Goal: Check status: Check status

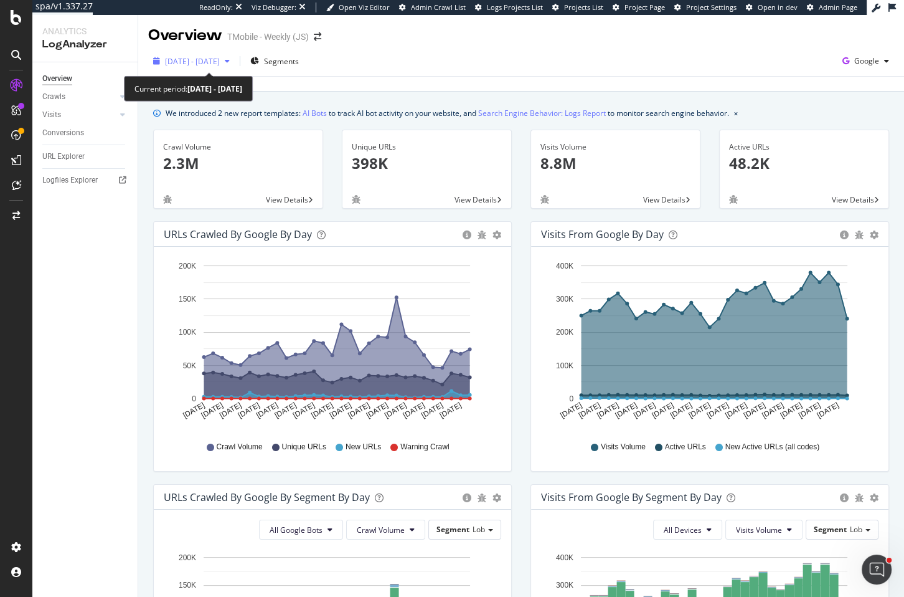
click at [230, 57] on icon "button" at bounding box center [227, 60] width 5 height 7
click at [526, 330] on div "Visits from Google by day Area Table Hold CMD (⌘) while clicking to filter the …" at bounding box center [709, 352] width 377 height 263
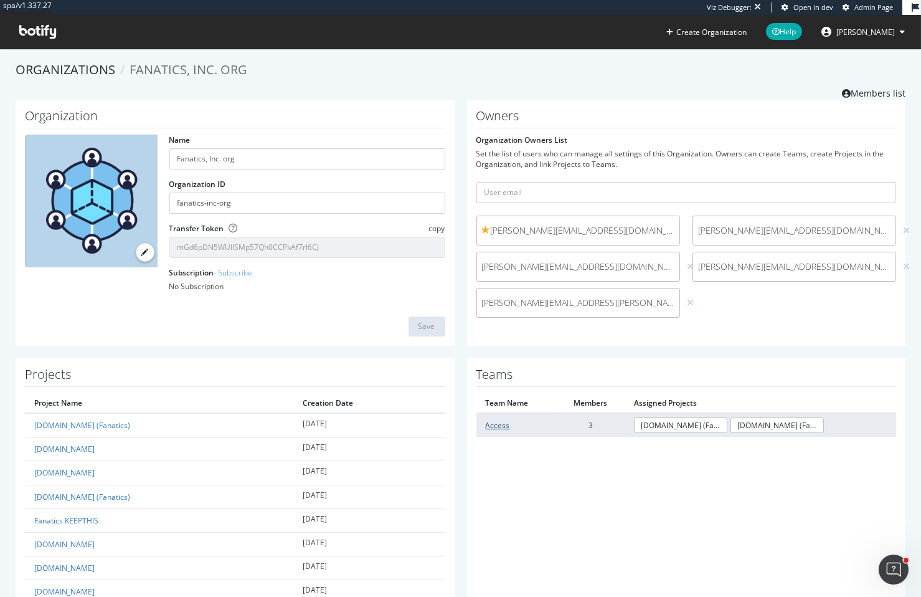
click at [498, 424] on link "Access" at bounding box center [498, 425] width 24 height 11
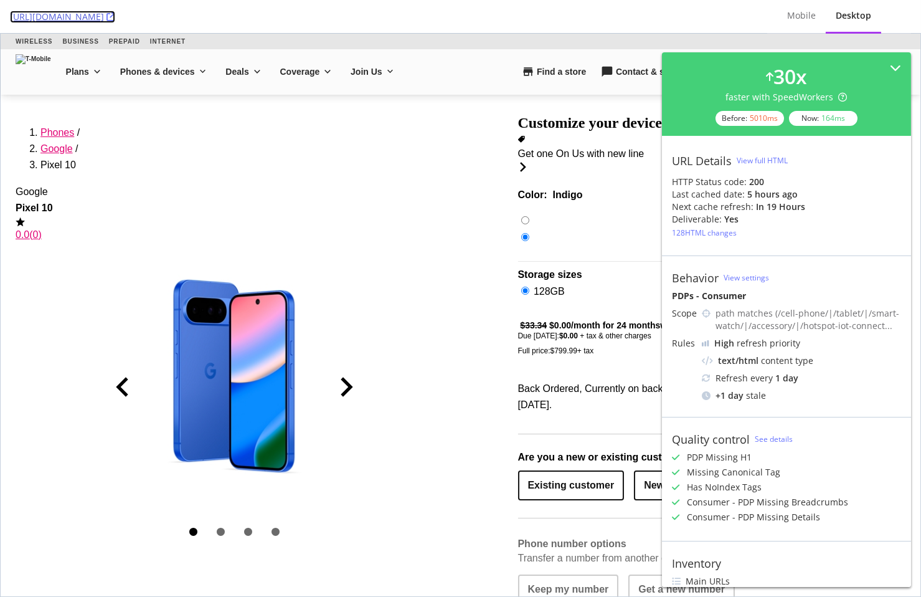
click at [115, 14] on link "https://www.t-mobile.com/cell-phone/google-pixel-10" at bounding box center [62, 17] width 105 height 12
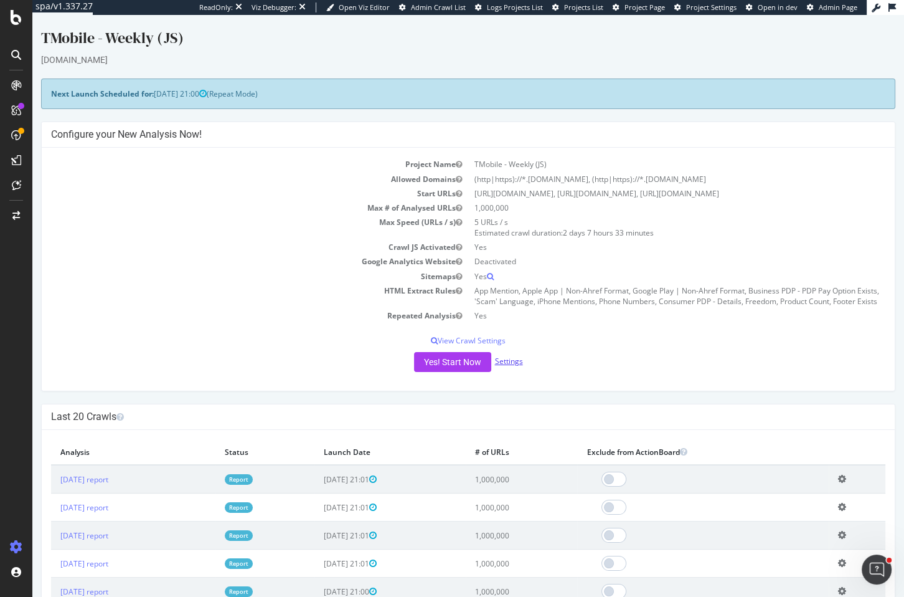
click at [505, 366] on link "Settings" at bounding box center [509, 361] width 28 height 11
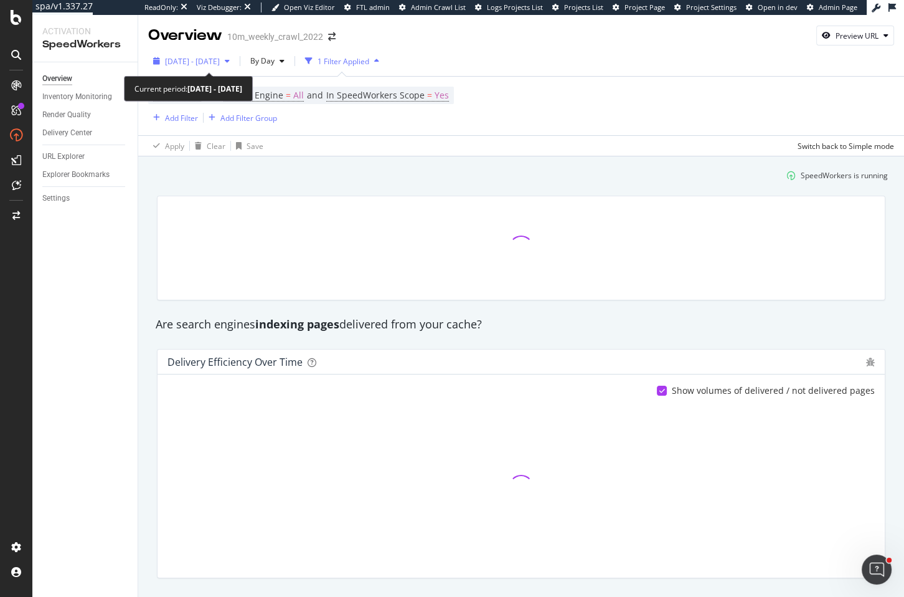
click at [230, 60] on icon "button" at bounding box center [227, 60] width 5 height 7
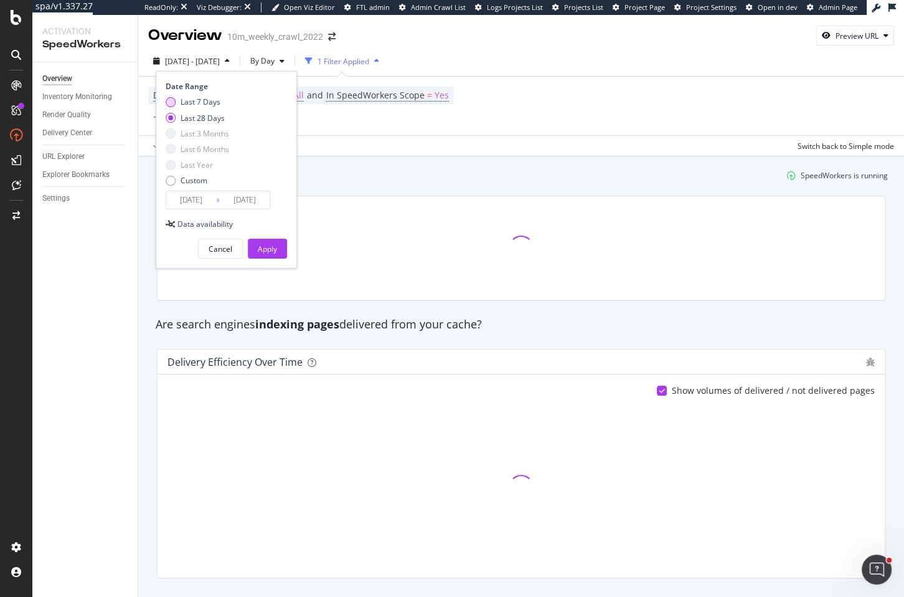
click at [207, 97] on div "Last 7 Days" at bounding box center [201, 102] width 40 height 11
type input "[DATE]"
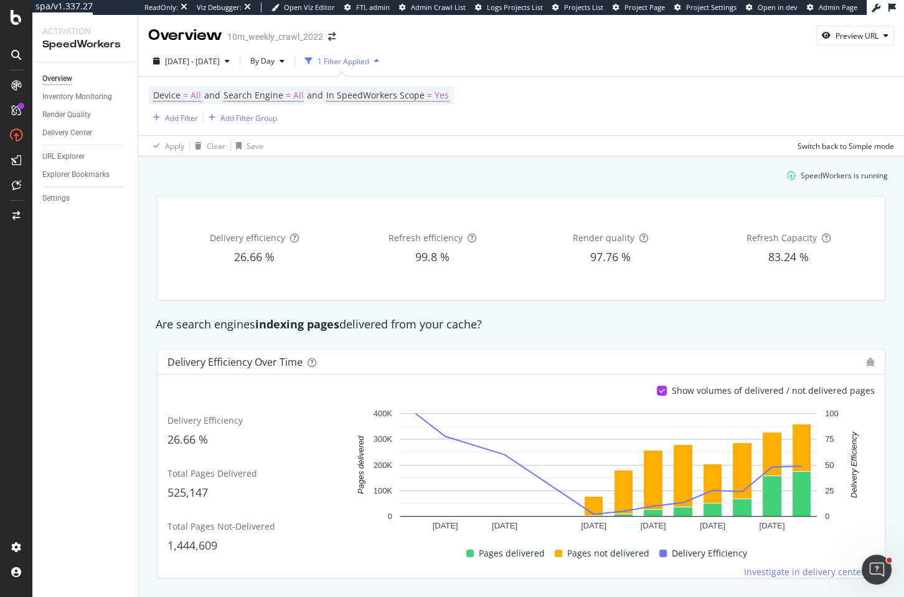
click at [437, 153] on div "Apply Clear Save Switch back to Simple mode" at bounding box center [521, 145] width 766 height 21
